Goal: Information Seeking & Learning: Learn about a topic

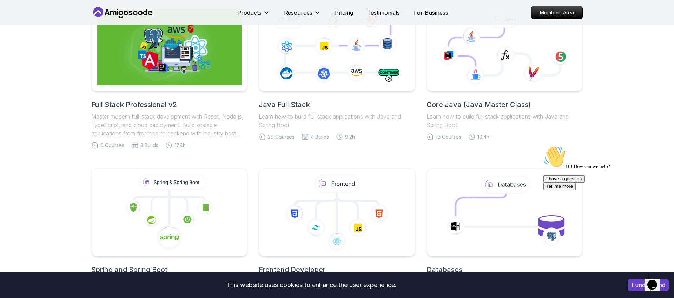
scroll to position [195, 0]
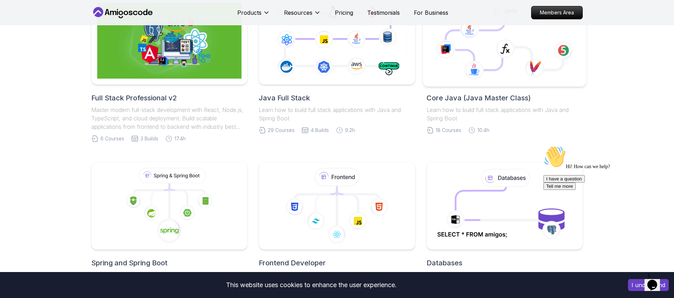
click at [481, 58] on icon at bounding box center [474, 45] width 59 height 50
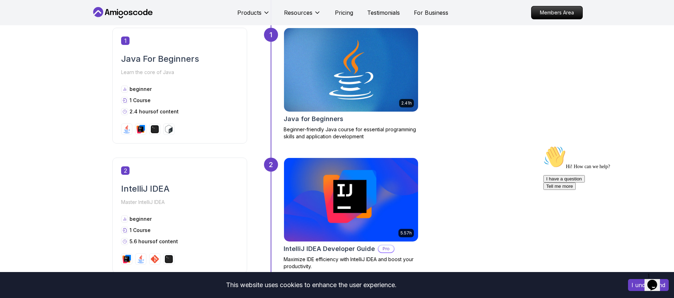
scroll to position [334, 0]
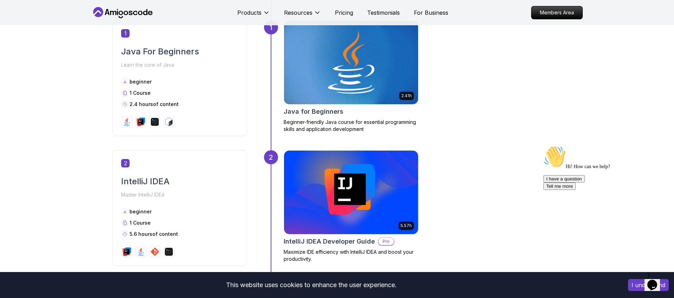
click at [309, 88] on img at bounding box center [350, 63] width 141 height 88
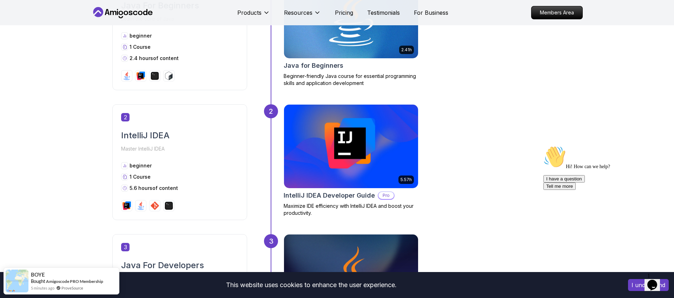
scroll to position [402, 0]
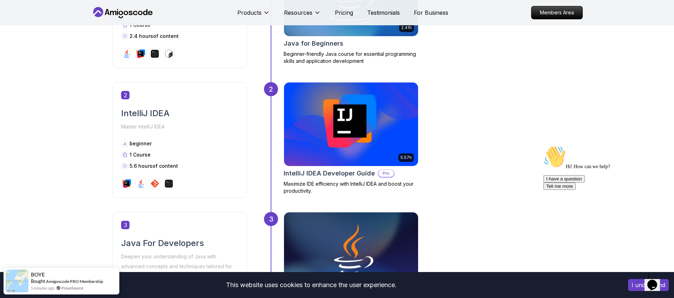
click at [327, 137] on img at bounding box center [350, 124] width 141 height 88
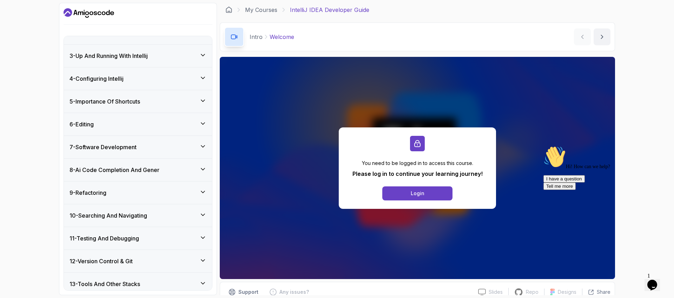
scroll to position [153, 0]
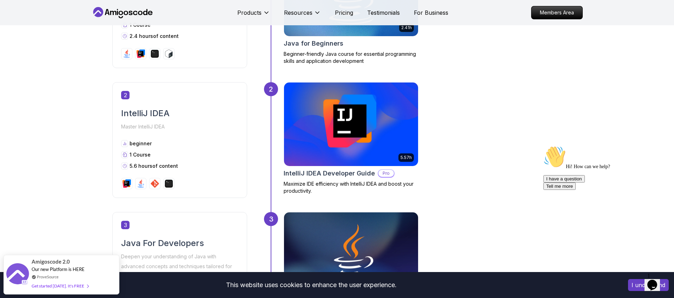
scroll to position [574, 0]
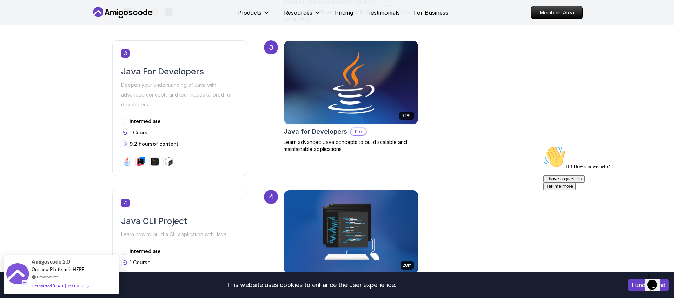
click at [326, 93] on img at bounding box center [350, 83] width 141 height 88
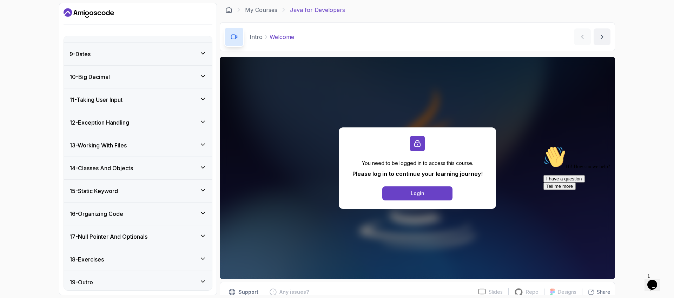
scroll to position [238, 0]
